Goal: Leave review/rating: Leave review/rating

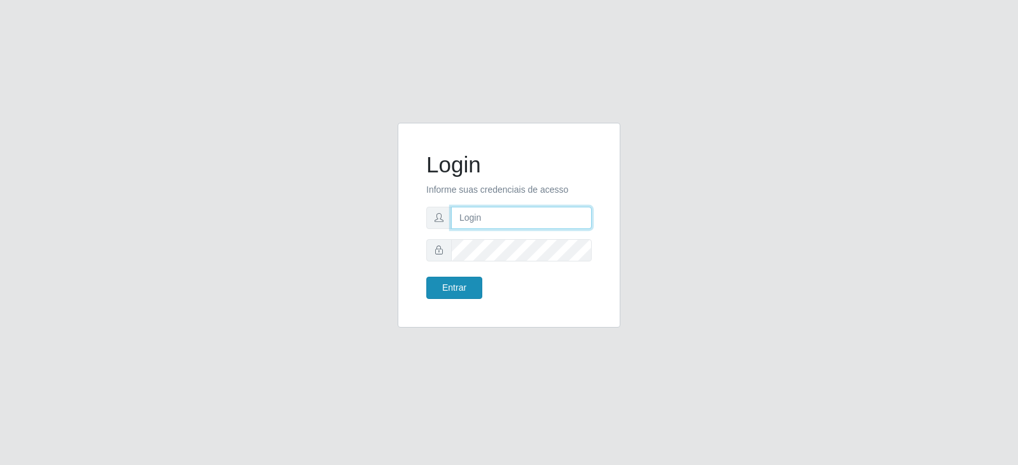
type input "[EMAIL_ADDRESS][DOMAIN_NAME]"
click at [470, 291] on button "Entrar" at bounding box center [454, 288] width 56 height 22
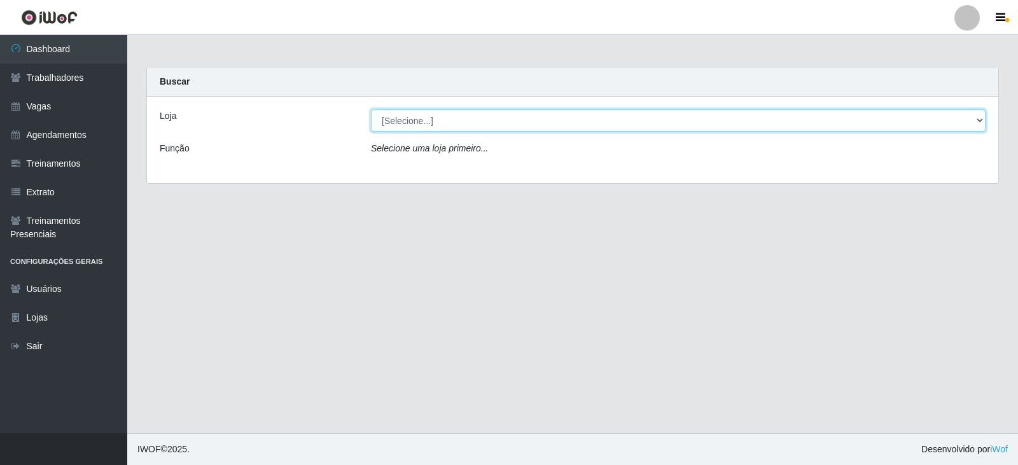
click at [470, 122] on select "[Selecione...] SuperFácil Atacado - Vale do Sol" at bounding box center [678, 120] width 615 height 22
select select "502"
click at [371, 109] on select "[Selecione...] SuperFácil Atacado - Vale do Sol" at bounding box center [678, 120] width 615 height 22
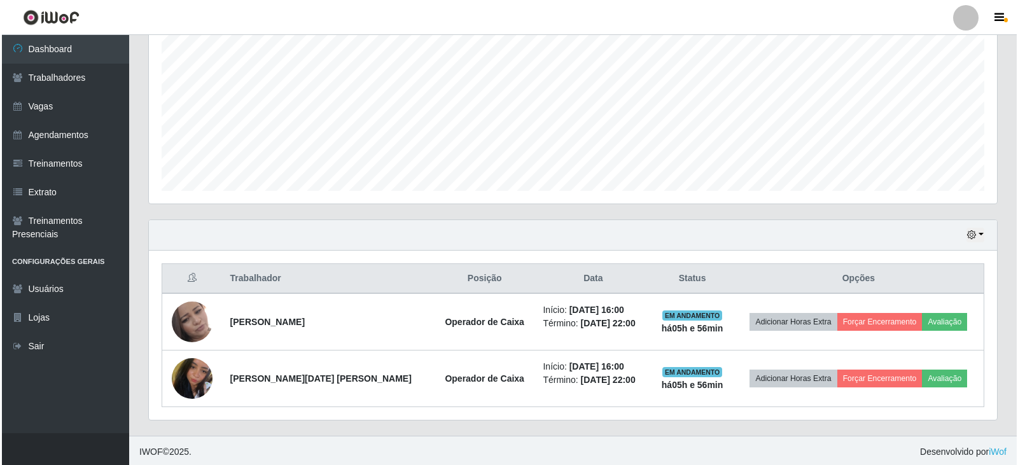
scroll to position [267, 0]
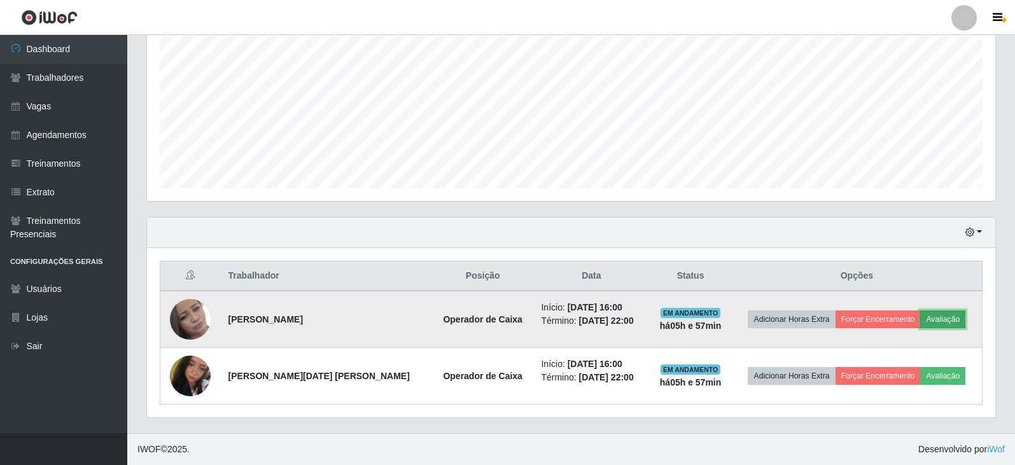
click at [939, 323] on button "Avaliação" at bounding box center [942, 319] width 45 height 18
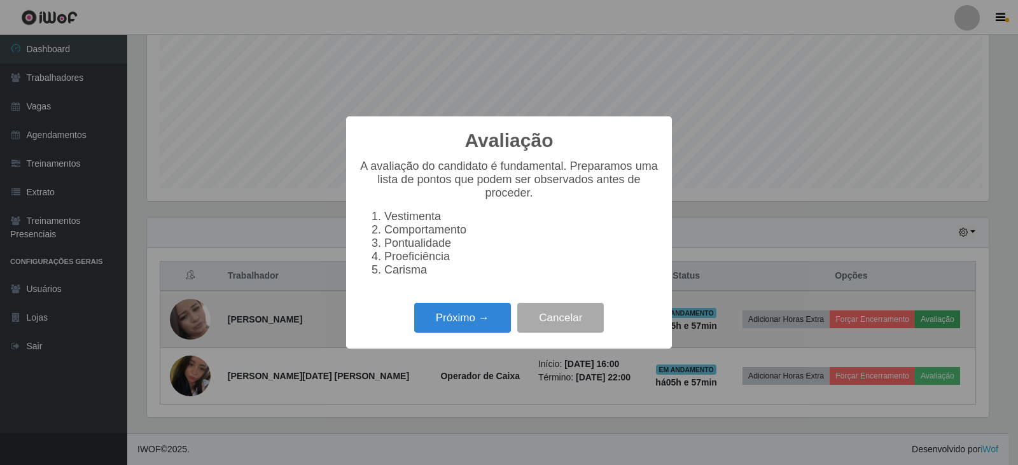
scroll to position [264, 842]
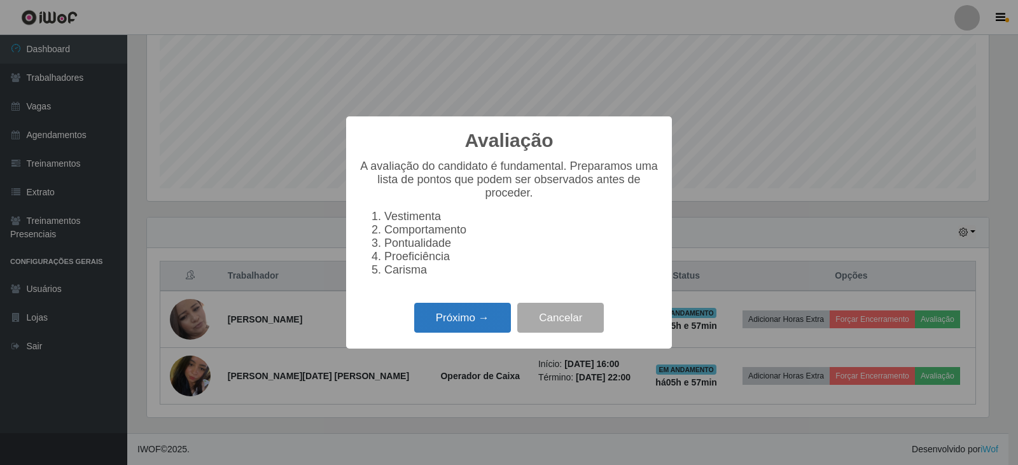
click at [459, 316] on button "Próximo →" at bounding box center [462, 318] width 97 height 30
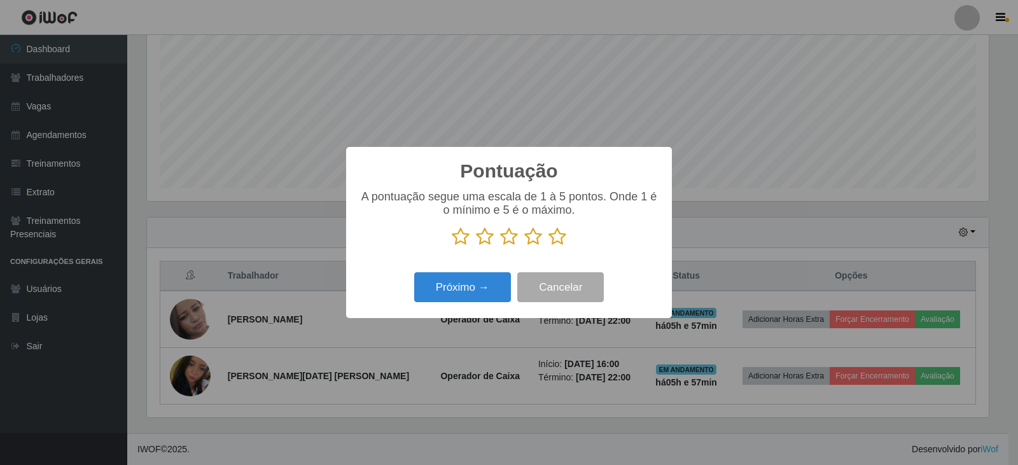
click at [552, 239] on icon at bounding box center [557, 236] width 18 height 19
click at [548, 246] on input "radio" at bounding box center [548, 246] width 0 height 0
click at [487, 286] on button "Próximo →" at bounding box center [462, 287] width 97 height 30
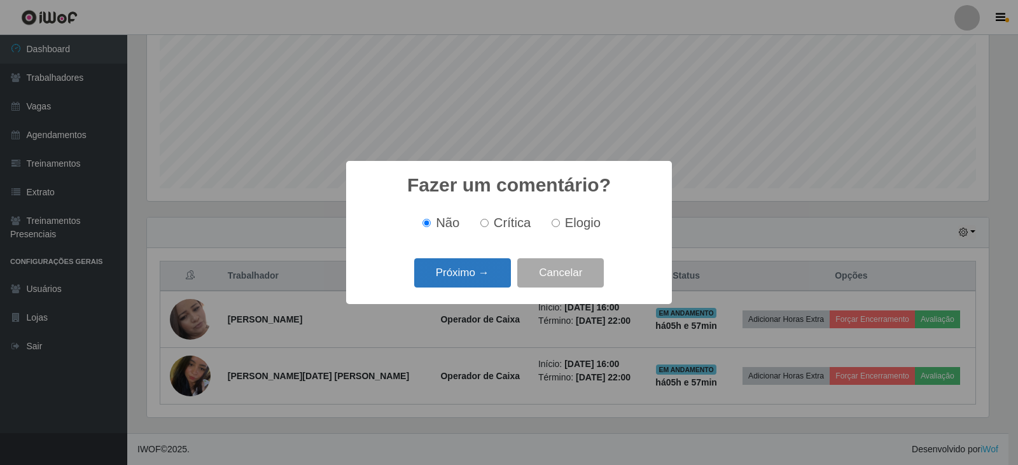
click at [494, 267] on button "Próximo →" at bounding box center [462, 273] width 97 height 30
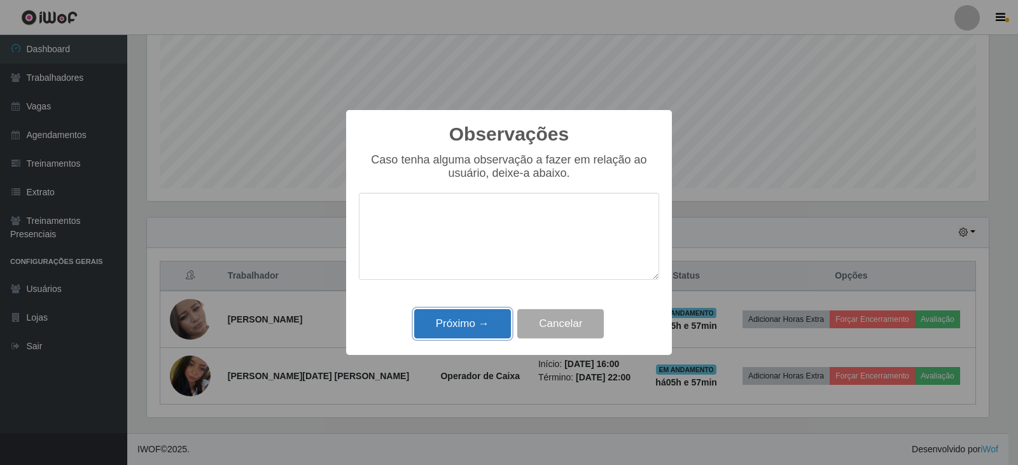
click at [468, 323] on button "Próximo →" at bounding box center [462, 324] width 97 height 30
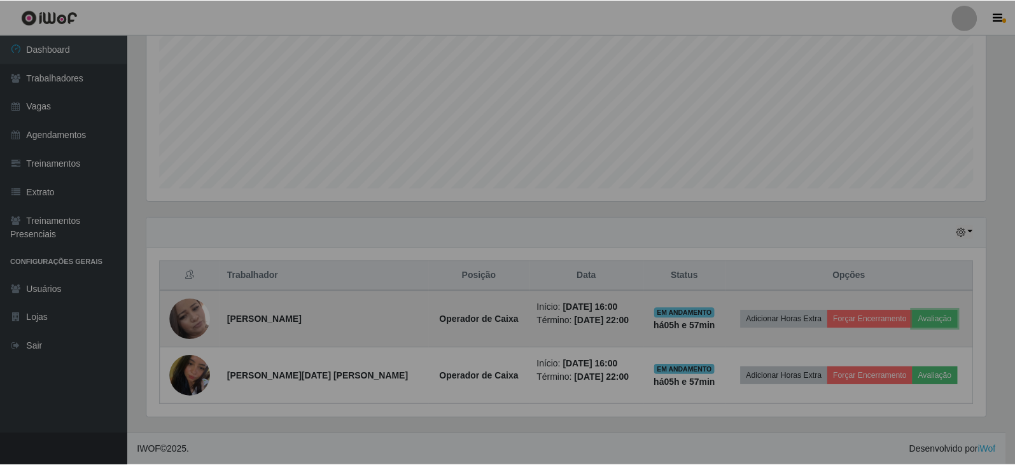
scroll to position [264, 848]
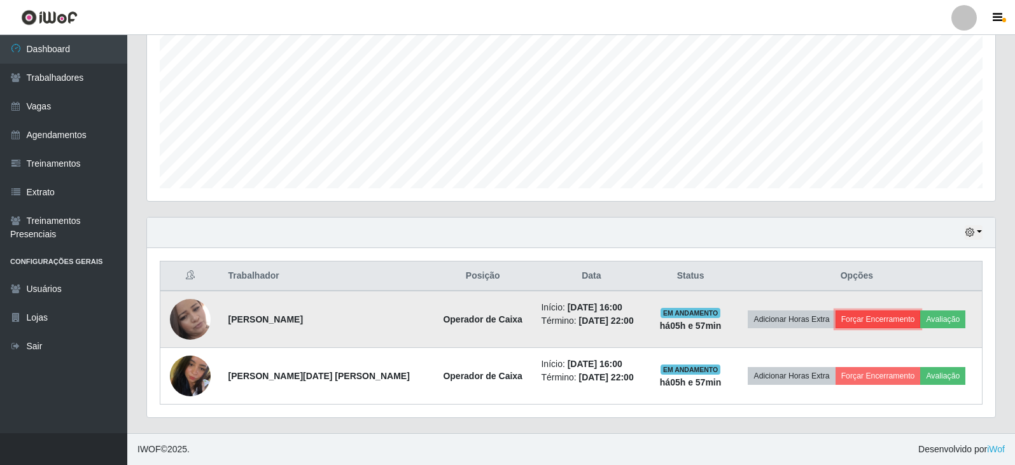
click at [862, 323] on button "Forçar Encerramento" at bounding box center [877, 319] width 85 height 18
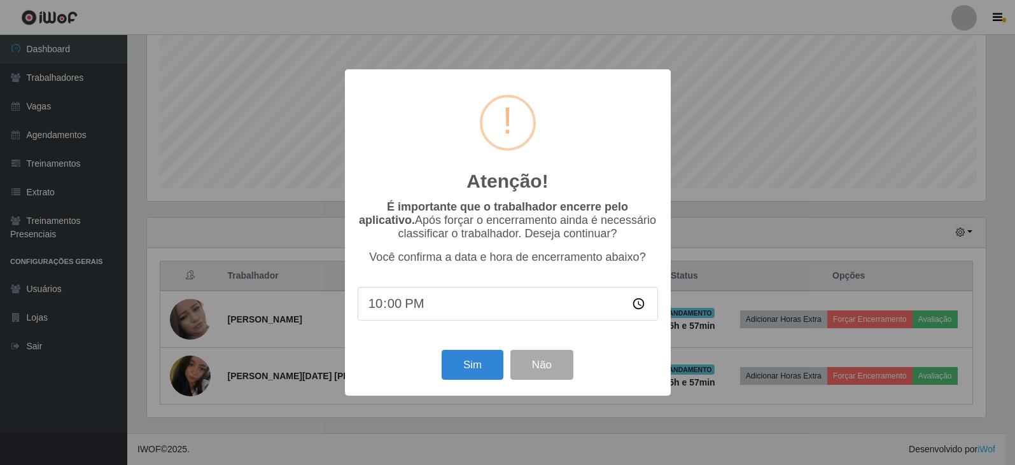
scroll to position [264, 842]
click at [470, 360] on button "Sim" at bounding box center [474, 365] width 62 height 30
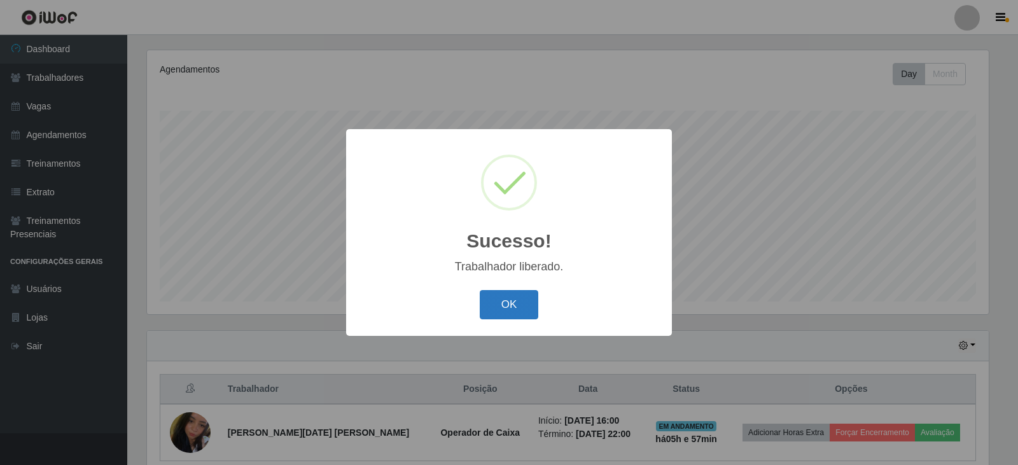
click at [503, 307] on button "OK" at bounding box center [509, 305] width 59 height 30
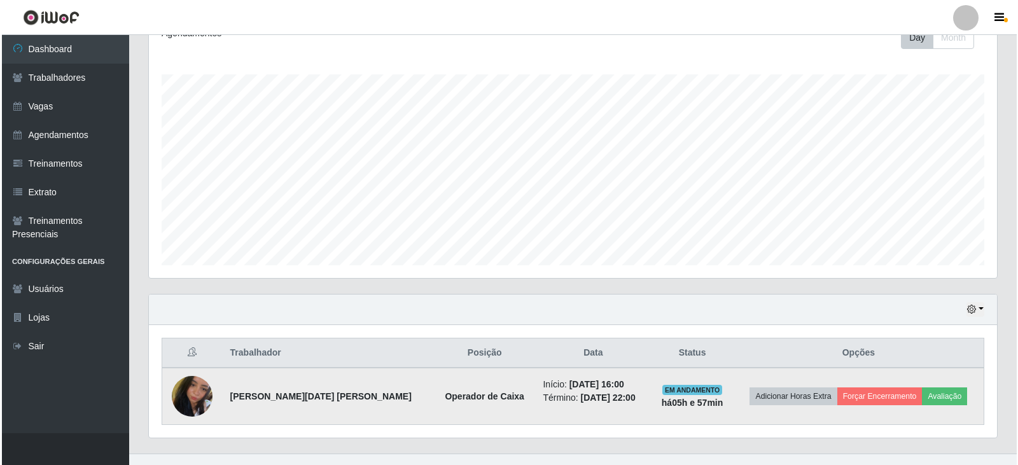
scroll to position [210, 0]
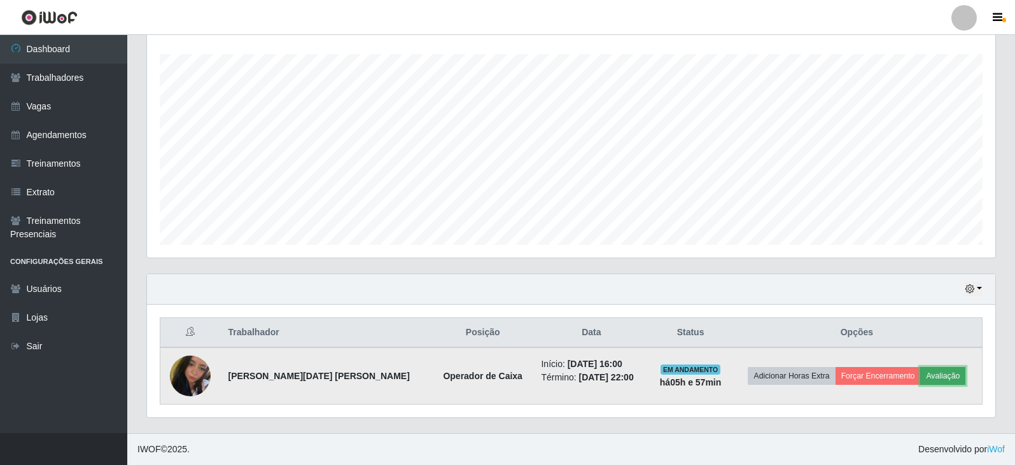
click at [944, 377] on button "Avaliação" at bounding box center [942, 376] width 45 height 18
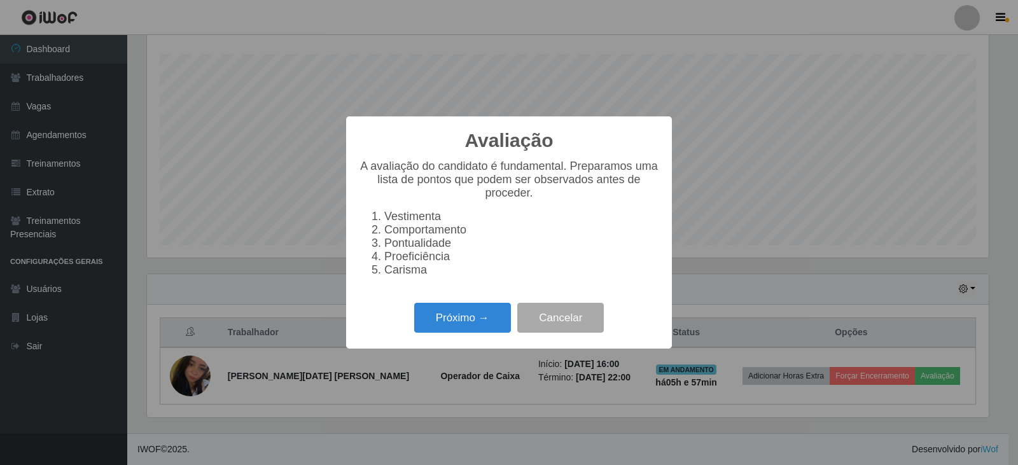
scroll to position [264, 842]
click at [478, 326] on button "Próximo →" at bounding box center [462, 318] width 97 height 30
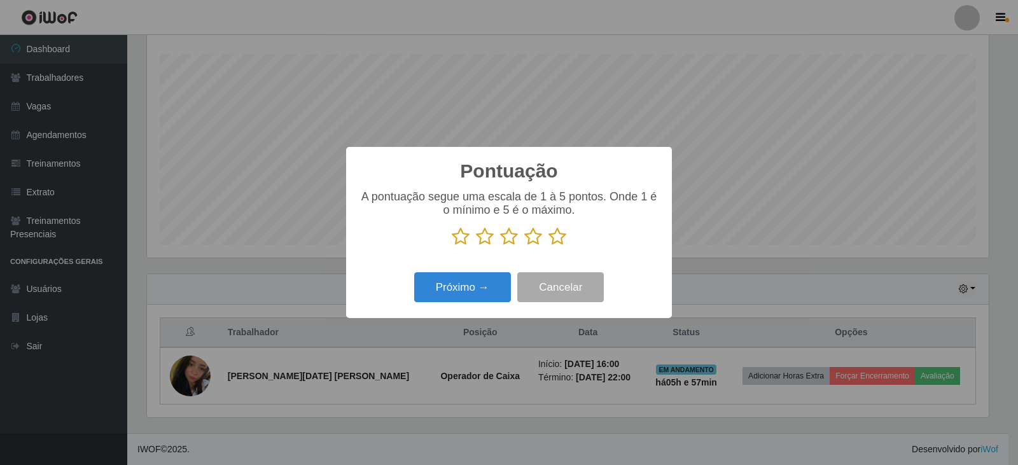
scroll to position [635999, 635421]
click at [553, 241] on icon at bounding box center [557, 236] width 18 height 19
click at [548, 246] on input "radio" at bounding box center [548, 246] width 0 height 0
click at [476, 284] on button "Próximo →" at bounding box center [462, 287] width 97 height 30
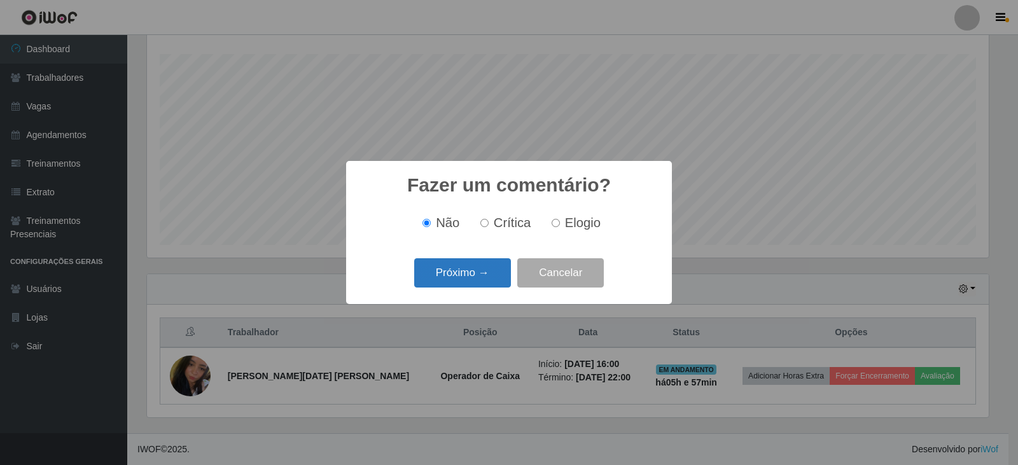
click at [495, 270] on button "Próximo →" at bounding box center [462, 273] width 97 height 30
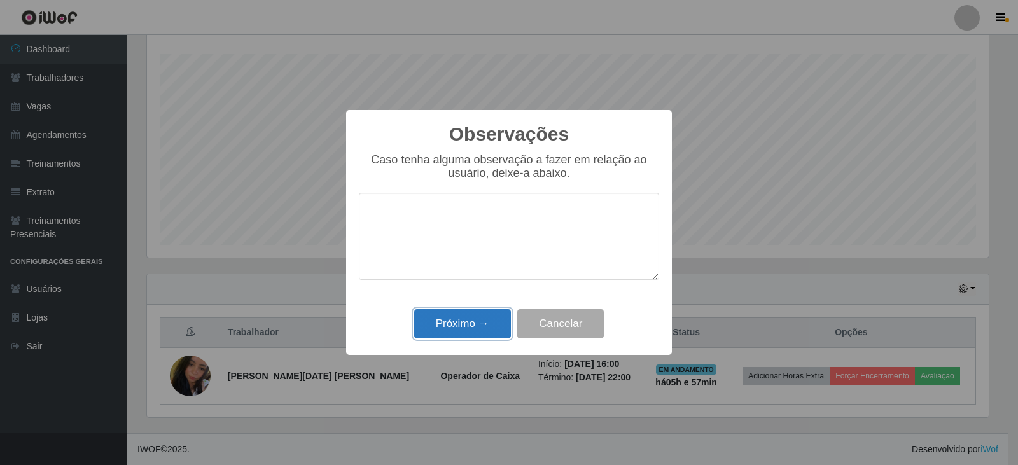
click at [475, 323] on button "Próximo →" at bounding box center [462, 324] width 97 height 30
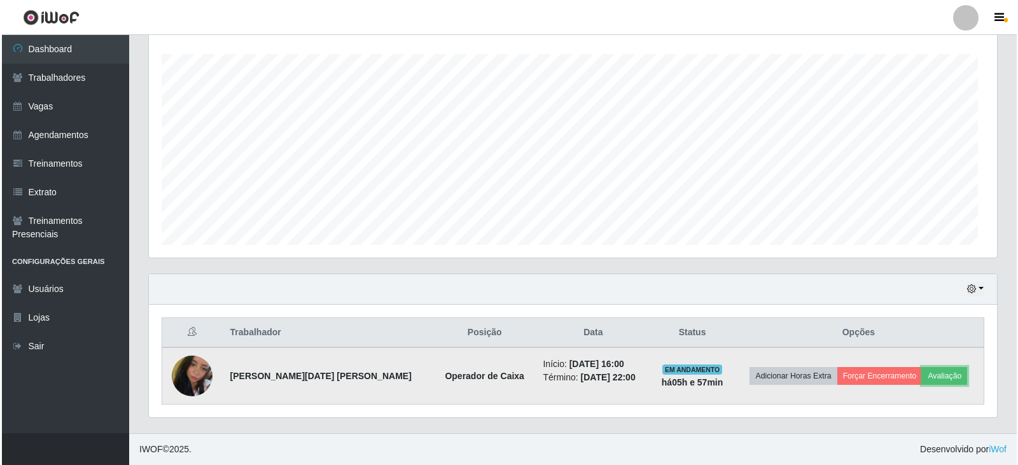
scroll to position [264, 848]
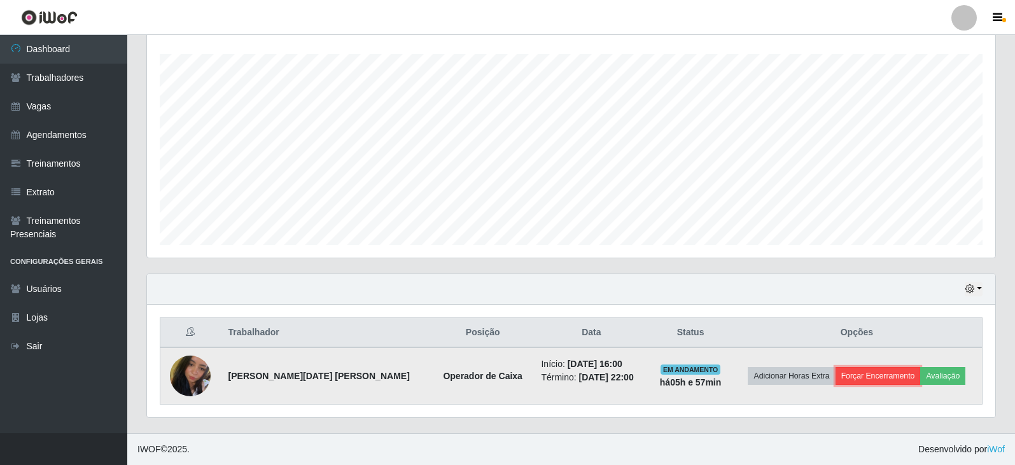
drag, startPoint x: 888, startPoint y: 372, endPoint x: 889, endPoint y: 385, distance: 12.8
click at [889, 385] on button "Forçar Encerramento" at bounding box center [877, 376] width 85 height 18
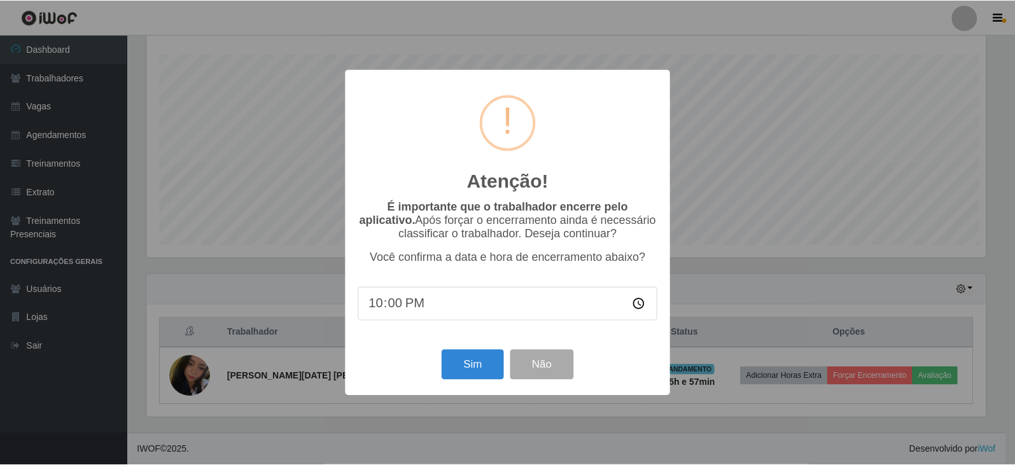
scroll to position [264, 842]
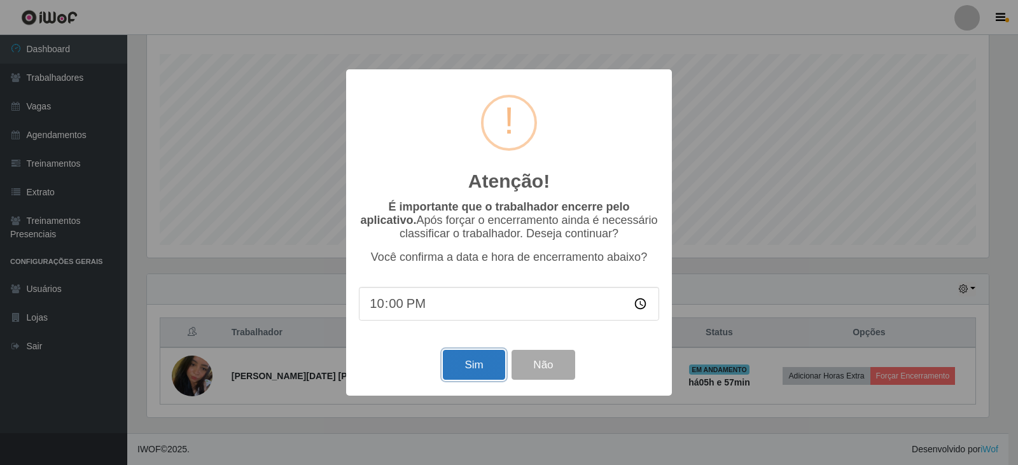
click at [482, 361] on button "Sim" at bounding box center [474, 365] width 62 height 30
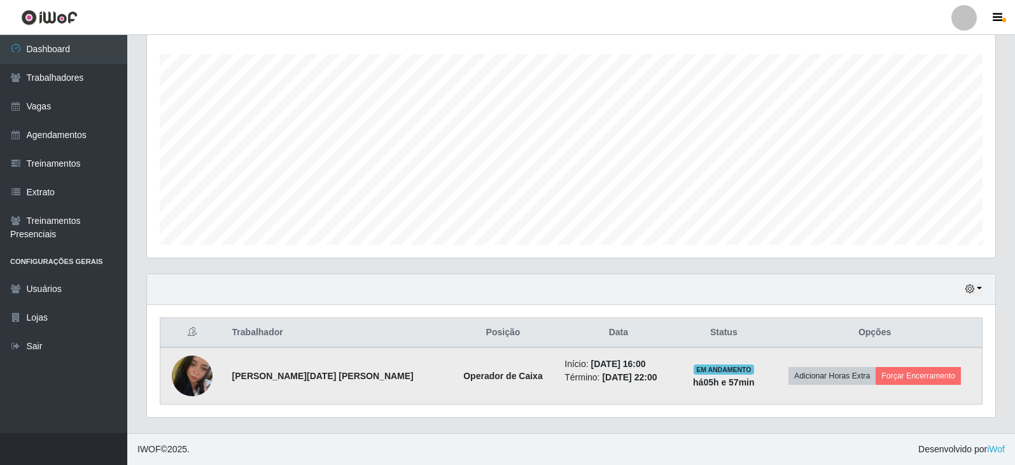
scroll to position [0, 0]
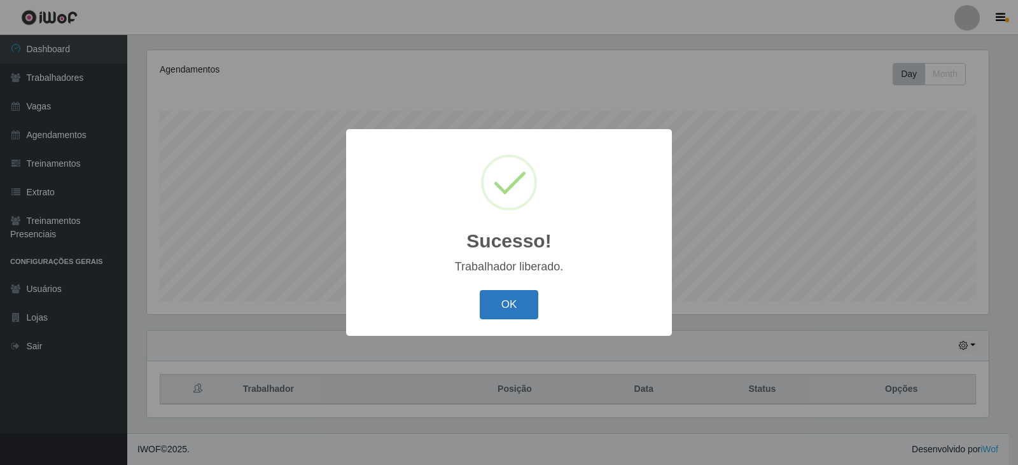
click at [528, 314] on button "OK" at bounding box center [509, 305] width 59 height 30
